Goal: Information Seeking & Learning: Understand process/instructions

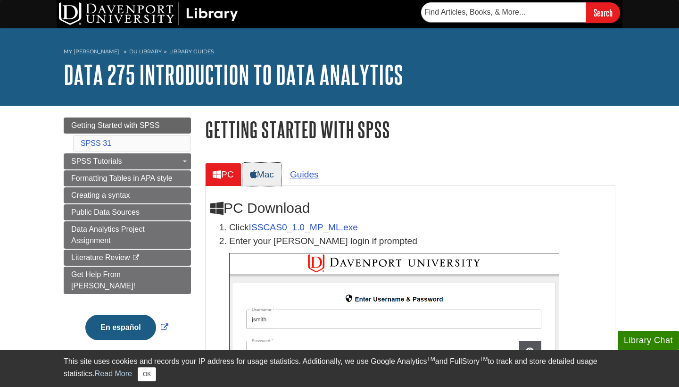
click at [266, 173] on link "Mac" at bounding box center [261, 174] width 39 height 23
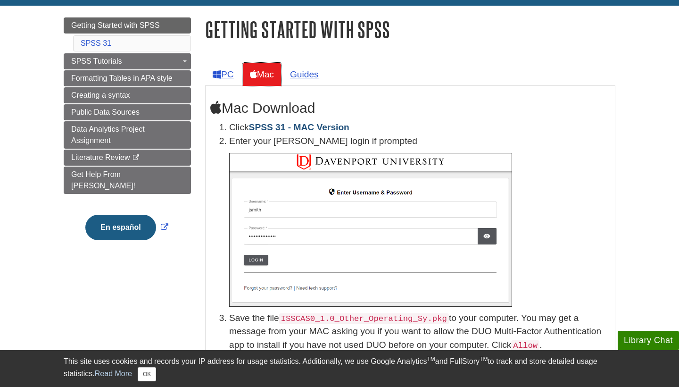
scroll to position [101, 0]
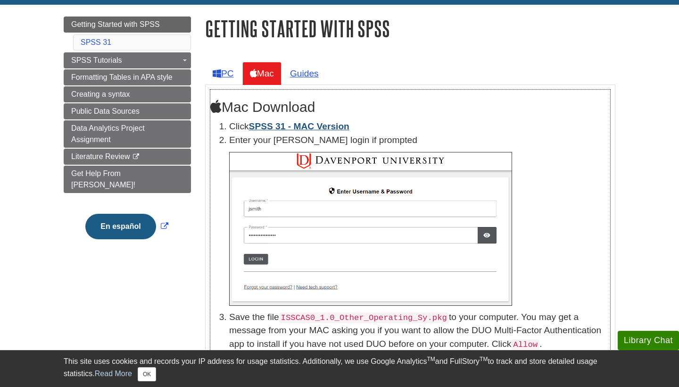
click at [313, 128] on link "SPSS 31 - MAC Version" at bounding box center [299, 126] width 100 height 10
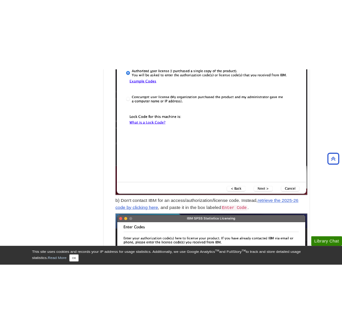
scroll to position [2776, 0]
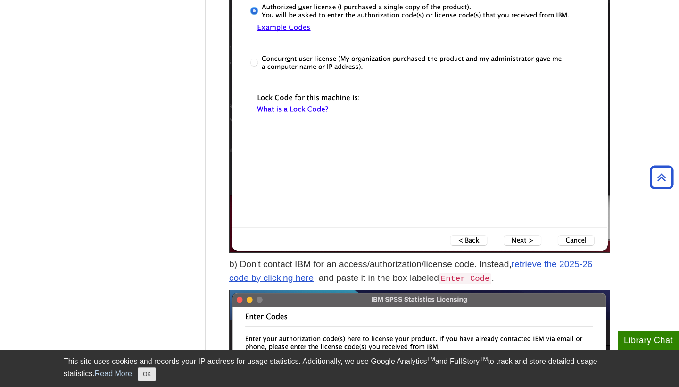
click at [148, 378] on button "OK" at bounding box center [147, 374] width 18 height 14
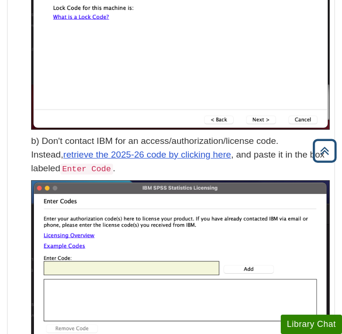
scroll to position [2710, 0]
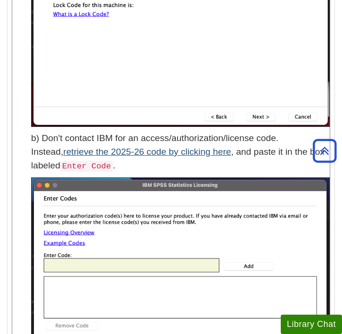
click at [141, 149] on link "retrieve the 2025-26 code by clicking here" at bounding box center [147, 152] width 168 height 10
click at [141, 147] on link "retrieve the 2025-26 code by clicking here" at bounding box center [147, 152] width 168 height 10
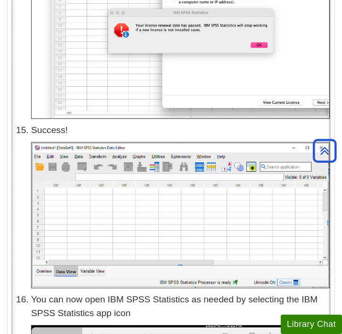
scroll to position [3914, 0]
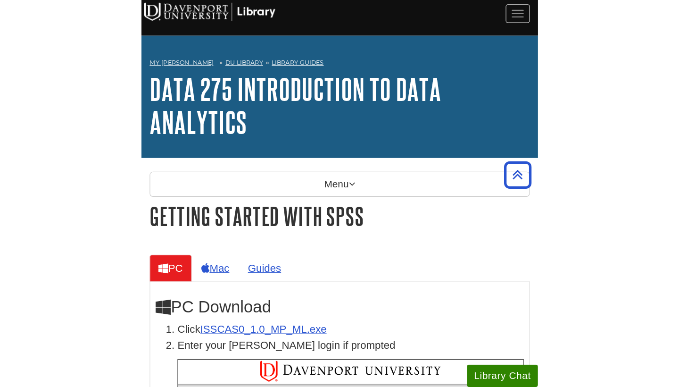
scroll to position [2920, 0]
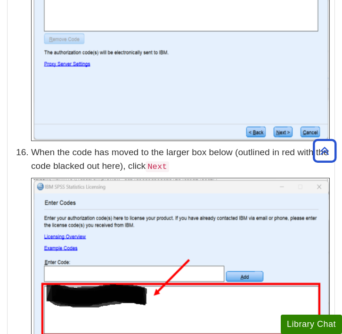
click at [135, 30] on img at bounding box center [180, 7] width 299 height 267
